Goal: Task Accomplishment & Management: Use online tool/utility

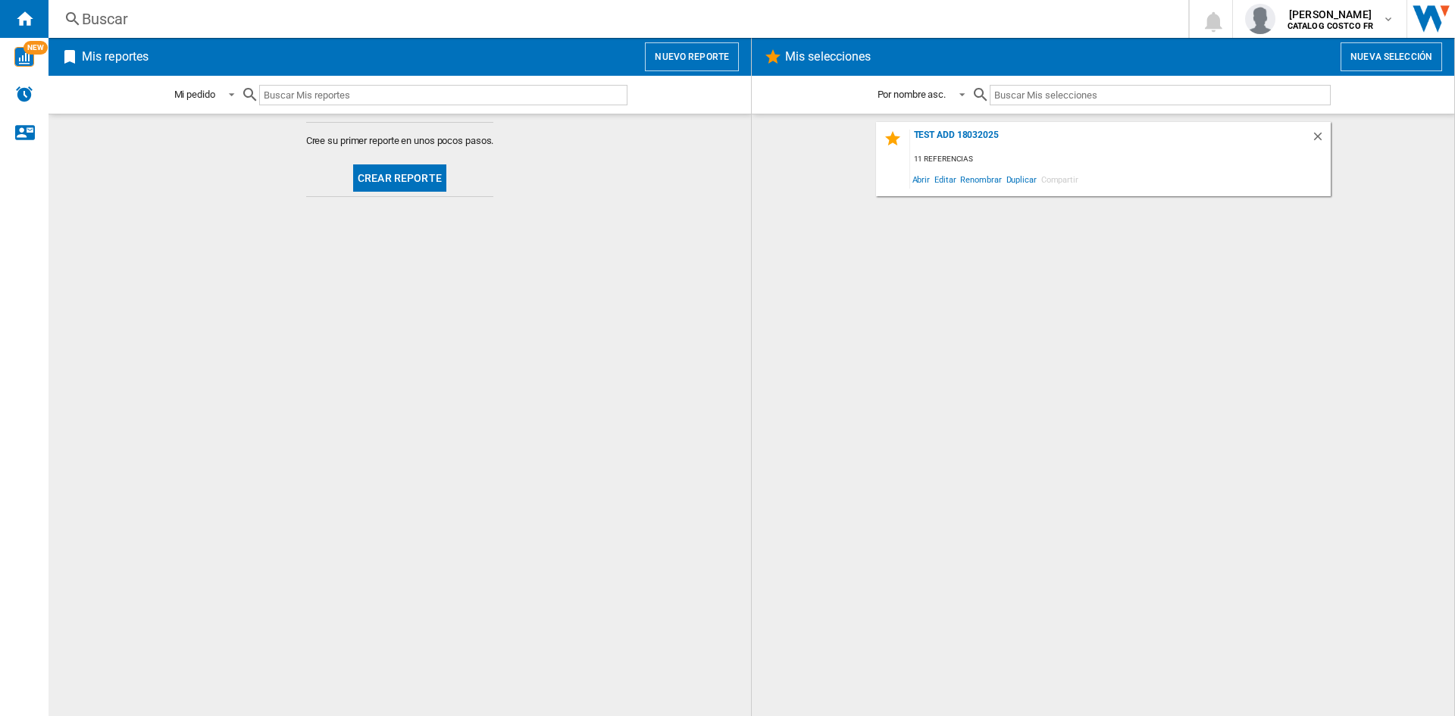
click at [377, 181] on button "Crear reporte" at bounding box center [399, 177] width 93 height 27
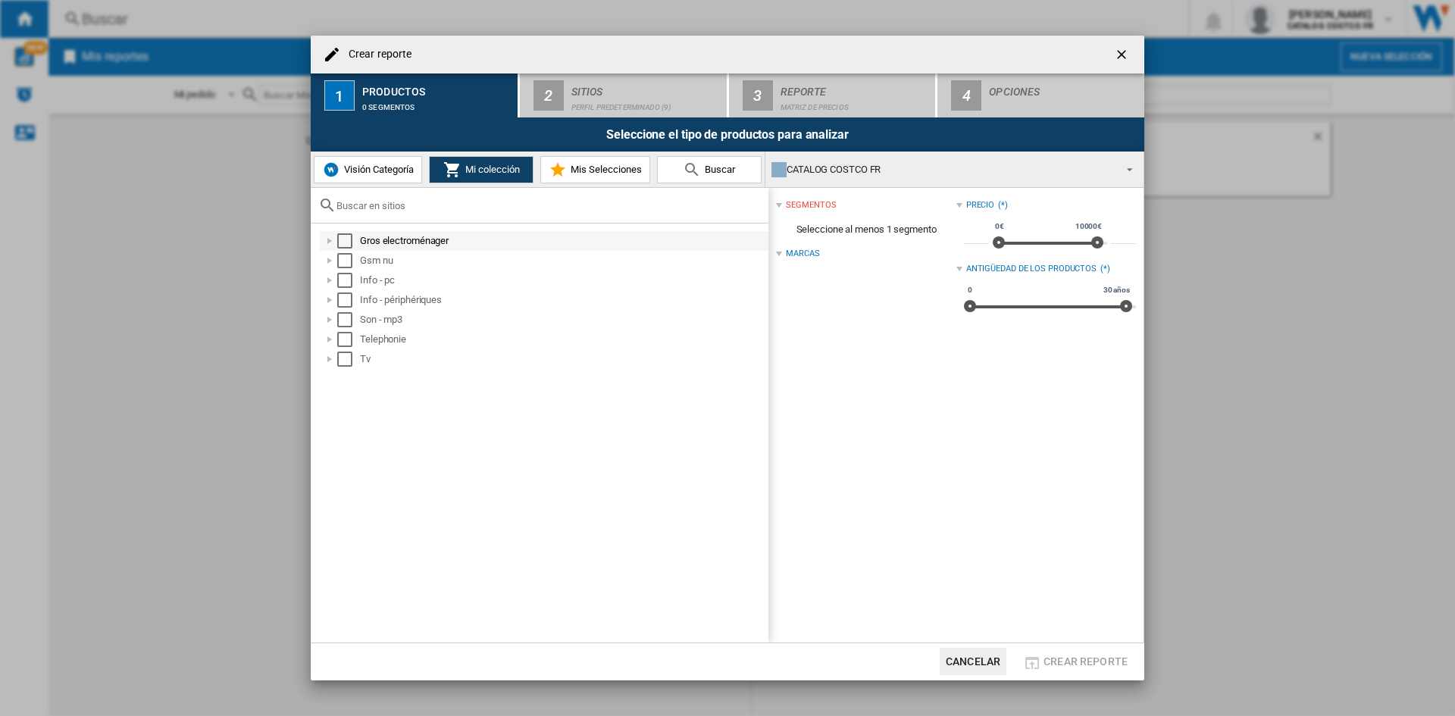
click at [338, 242] on div "Select" at bounding box center [344, 240] width 15 height 15
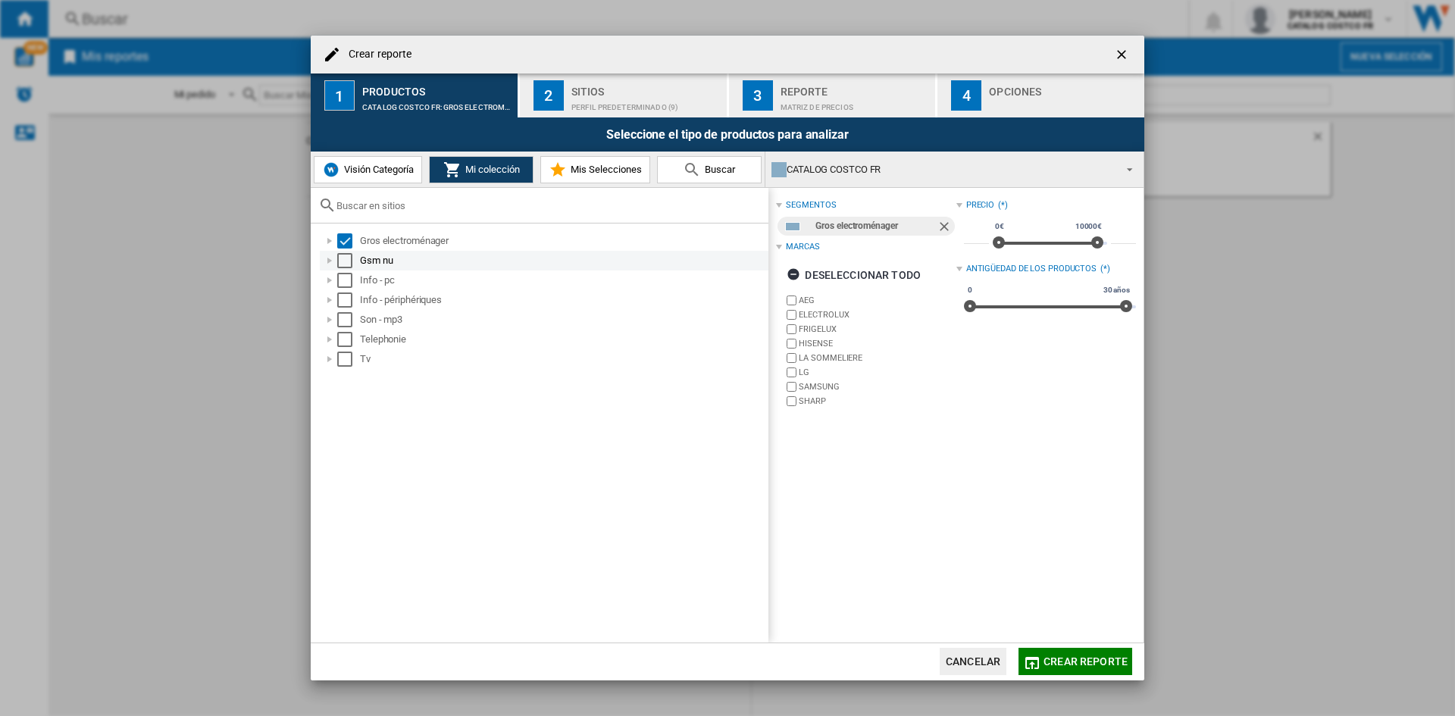
click at [341, 263] on div "Select" at bounding box center [344, 260] width 15 height 15
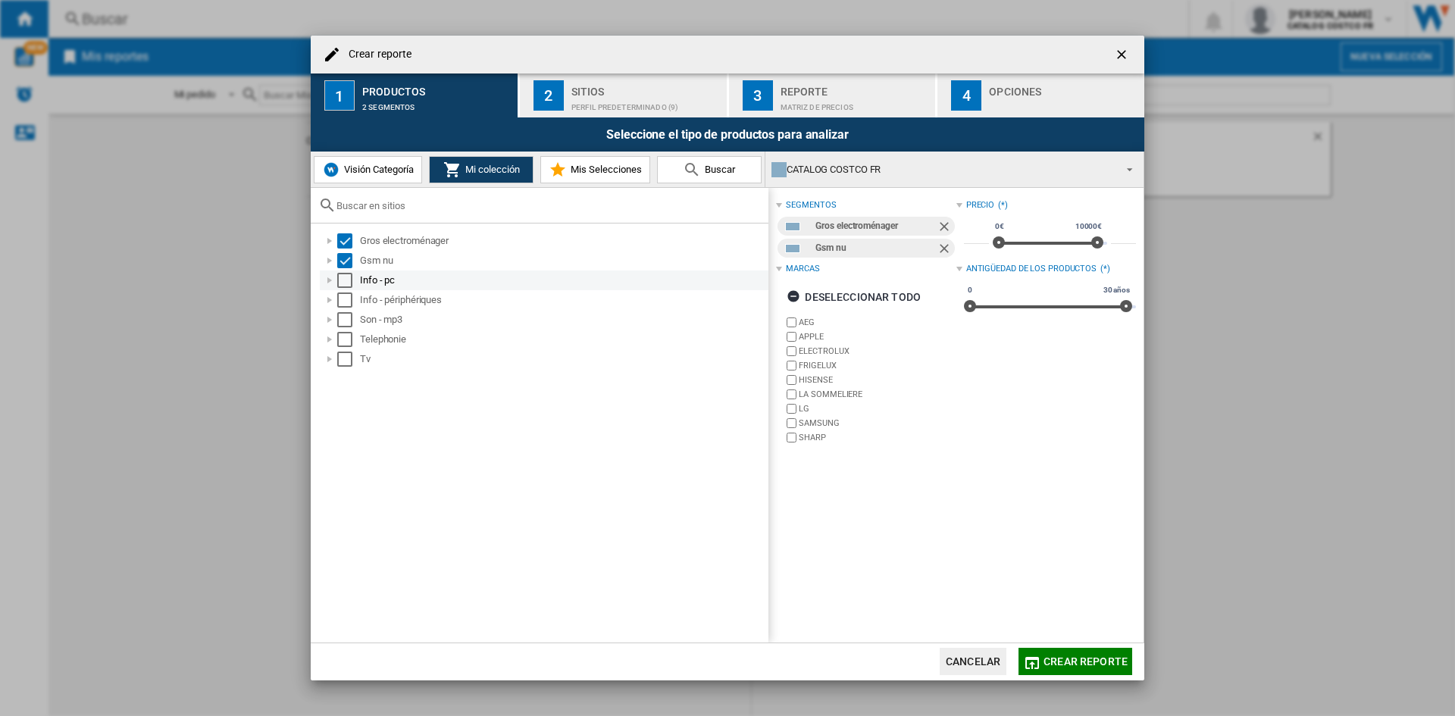
click at [348, 275] on div "Select" at bounding box center [344, 280] width 15 height 15
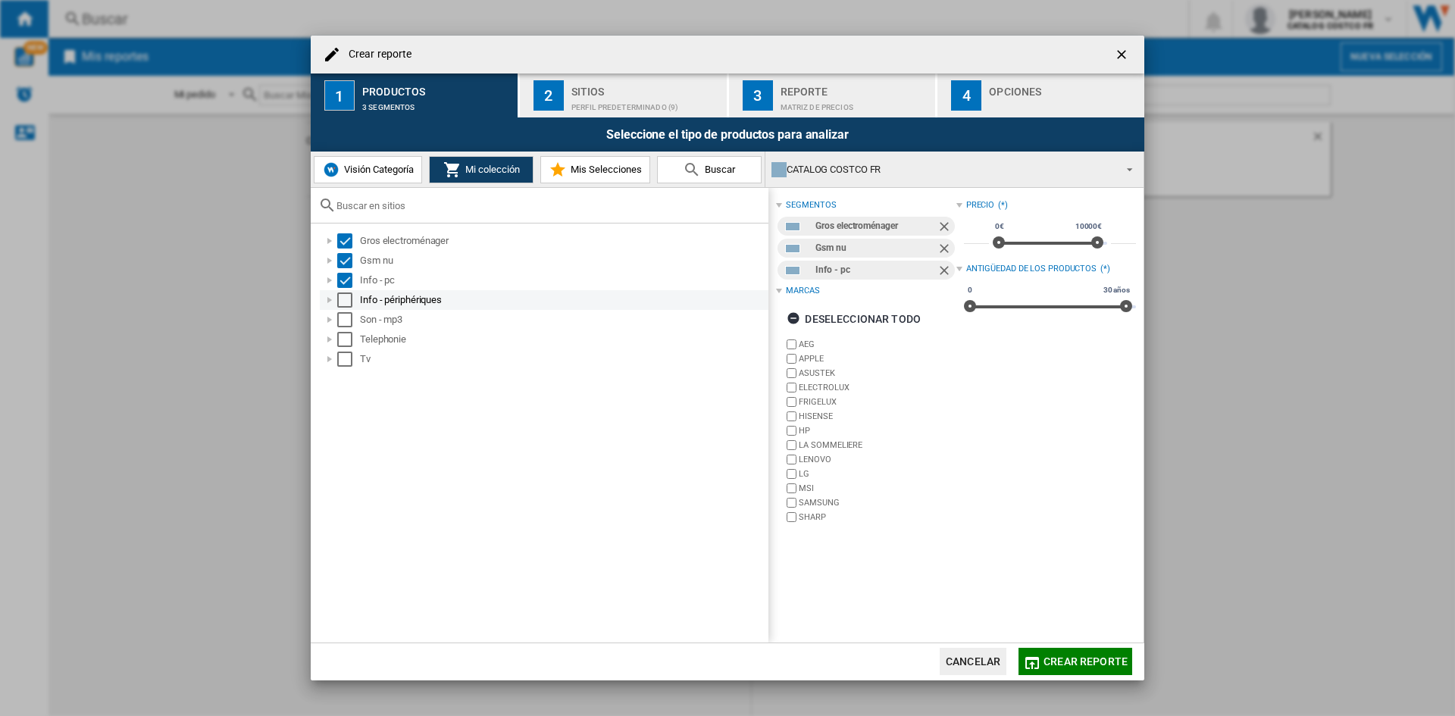
click at [344, 301] on div "Select" at bounding box center [344, 300] width 15 height 15
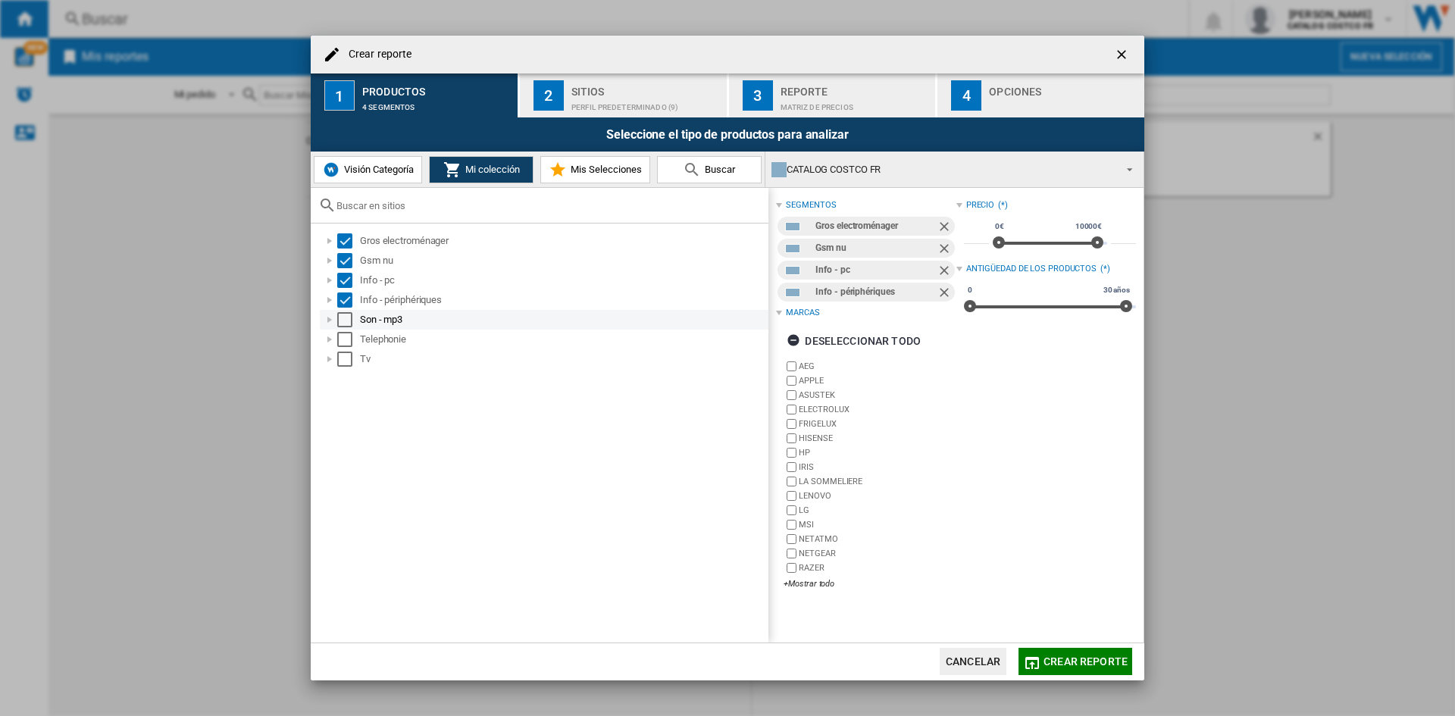
click at [345, 321] on div "Select" at bounding box center [344, 319] width 15 height 15
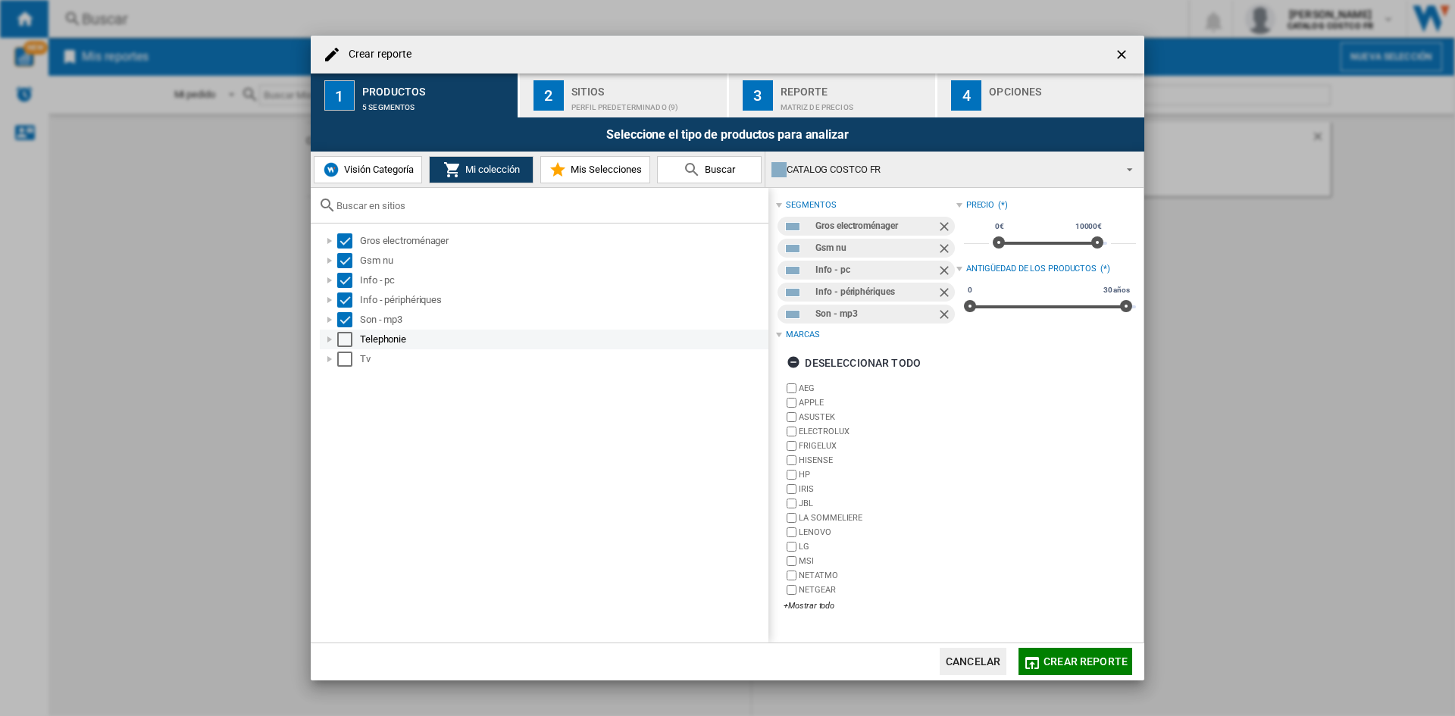
click at [349, 339] on div "Select" at bounding box center [344, 339] width 15 height 15
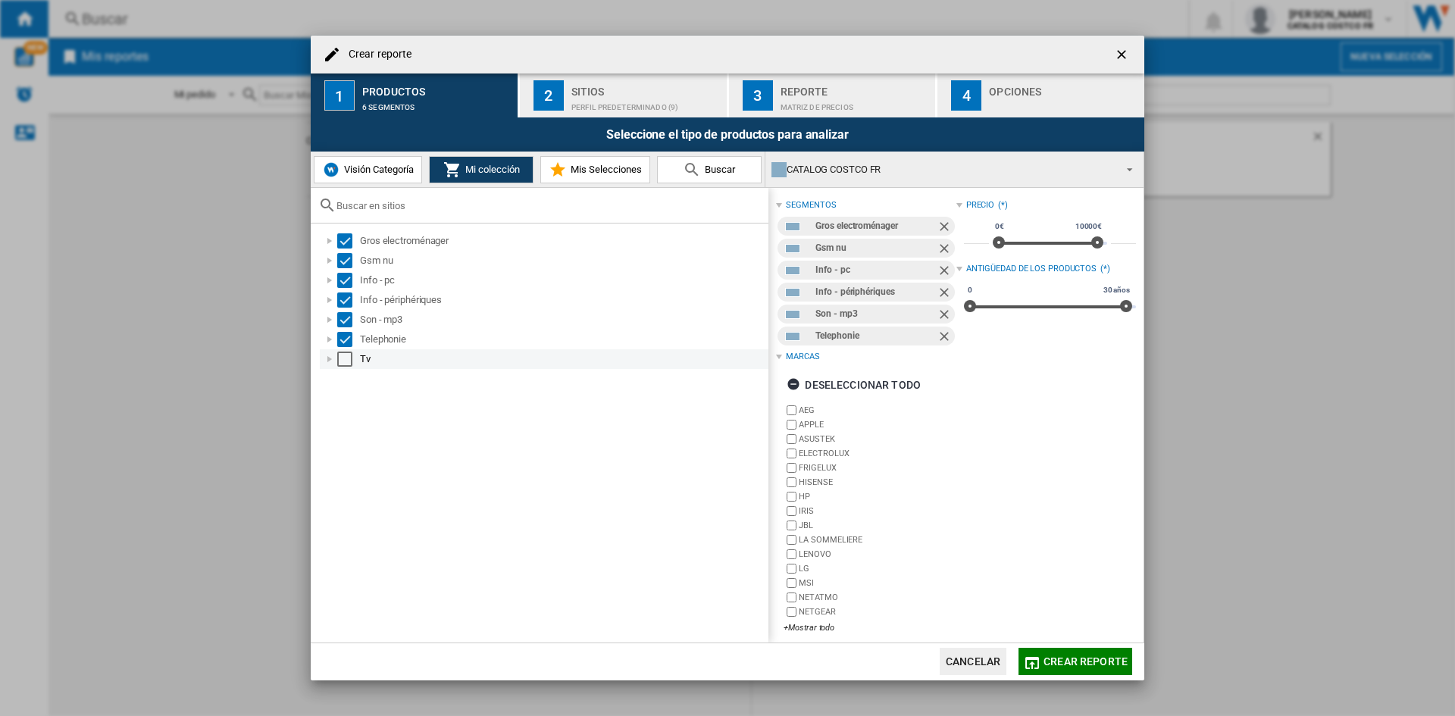
click at [342, 358] on div "Select" at bounding box center [344, 359] width 15 height 15
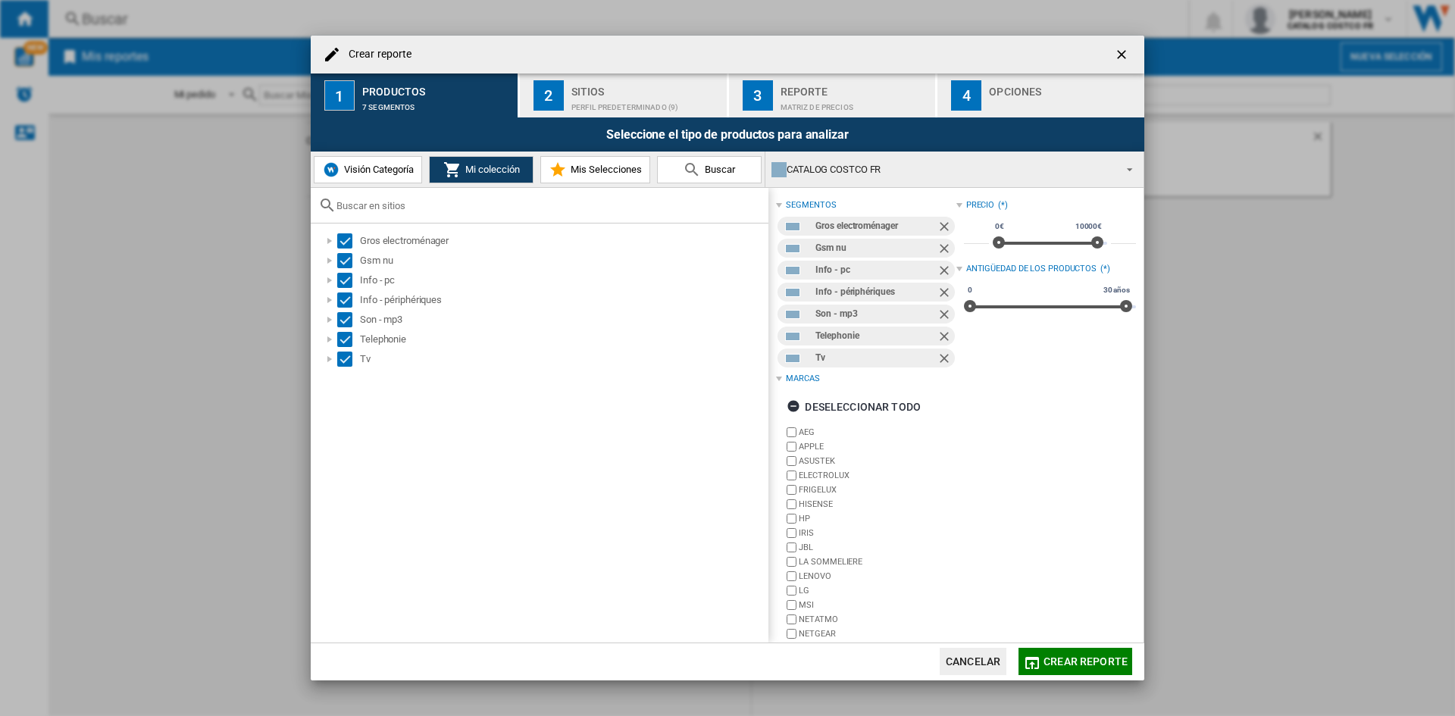
click at [575, 112] on button "2 Sitios Perfil predeterminado (9)" at bounding box center [624, 96] width 208 height 44
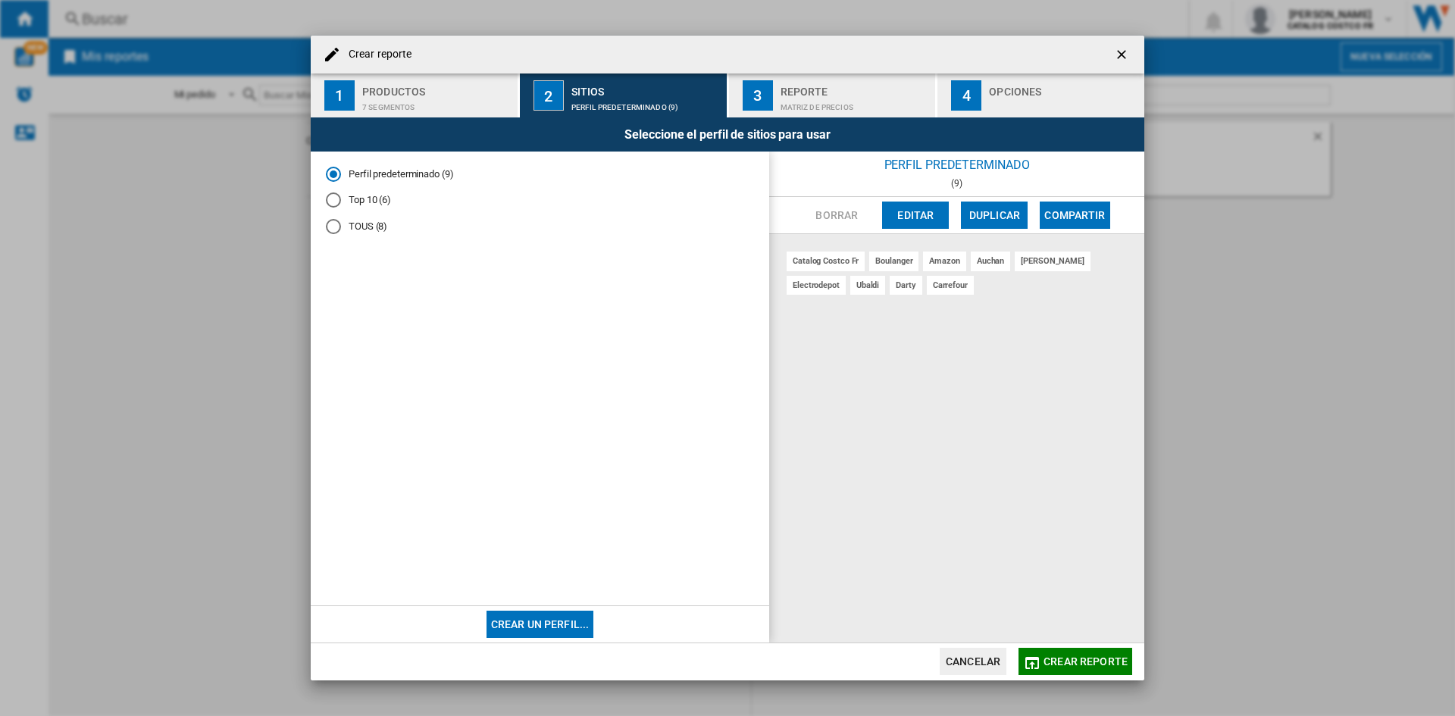
click at [1081, 663] on span "Crear reporte" at bounding box center [1086, 662] width 84 height 12
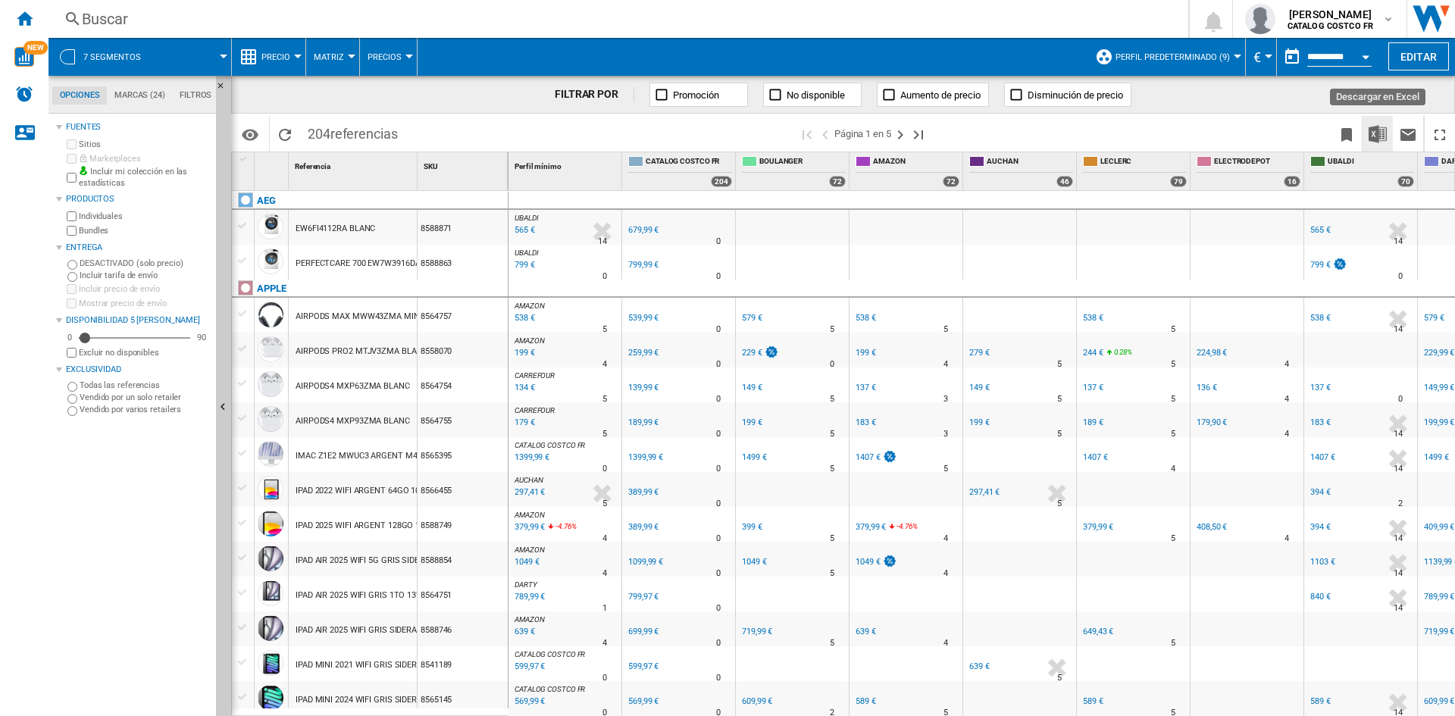
click at [1374, 132] on img "Descargar en Excel" at bounding box center [1378, 134] width 18 height 18
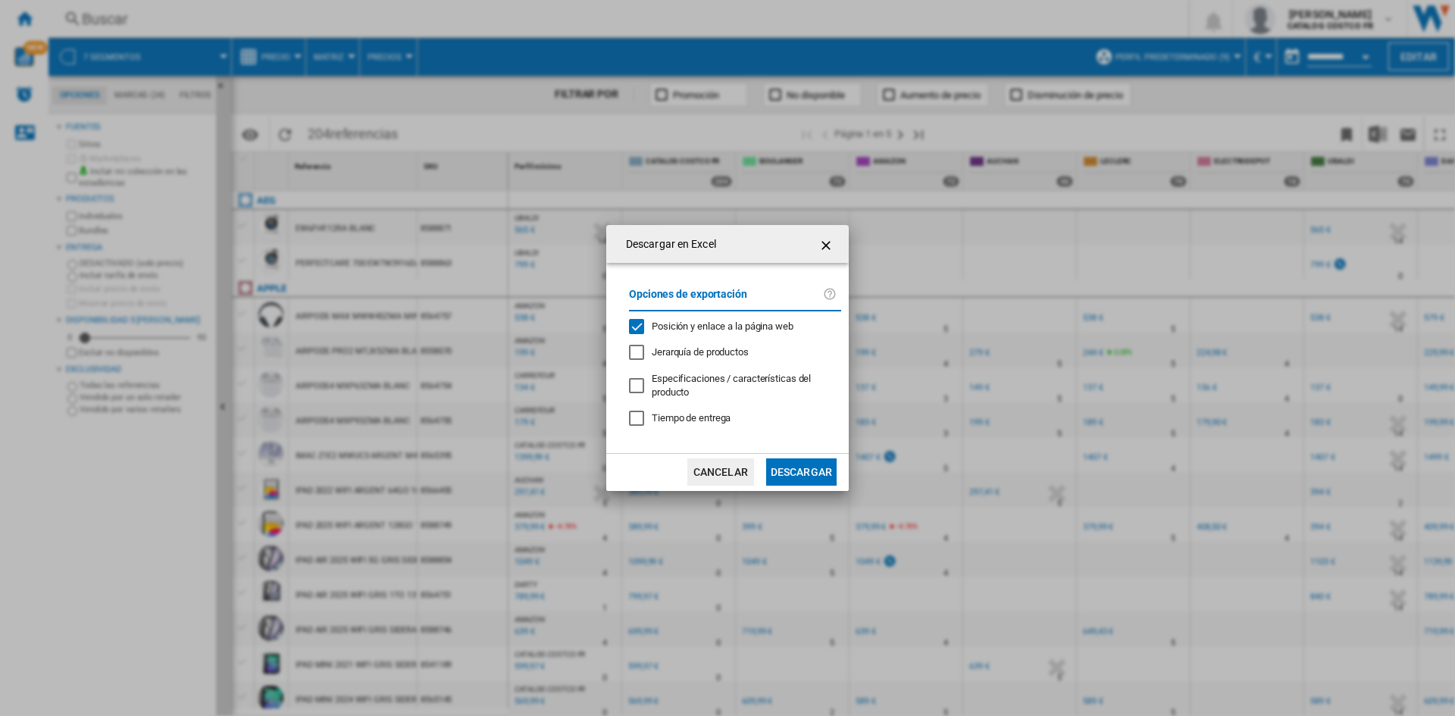
click at [784, 466] on button "Descargar" at bounding box center [801, 472] width 70 height 27
